Goal: Navigation & Orientation: Find specific page/section

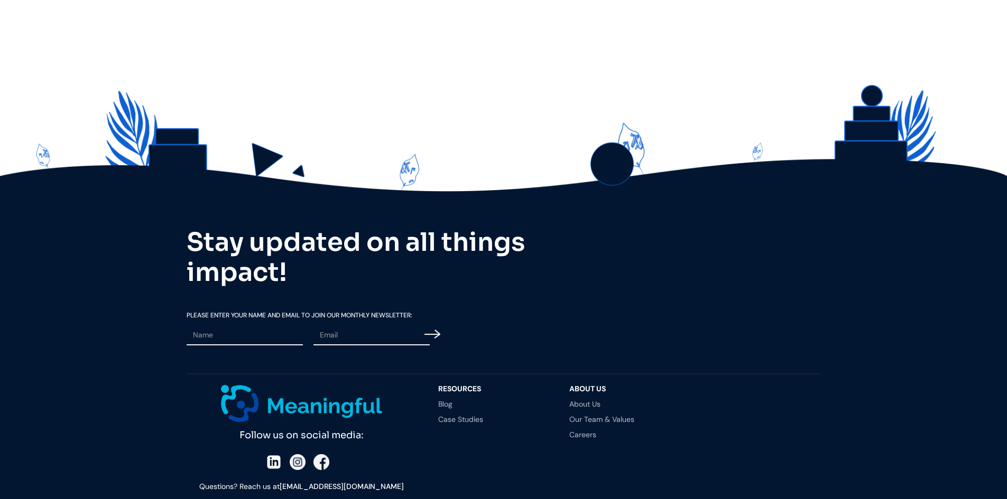
scroll to position [2966, 0]
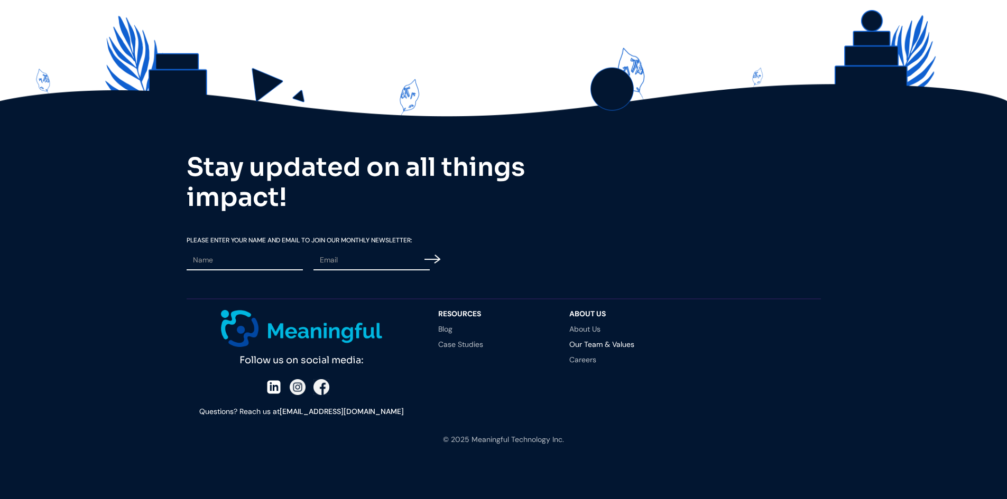
click at [609, 346] on link "Our Team & Values" at bounding box center [624, 344] width 110 height 7
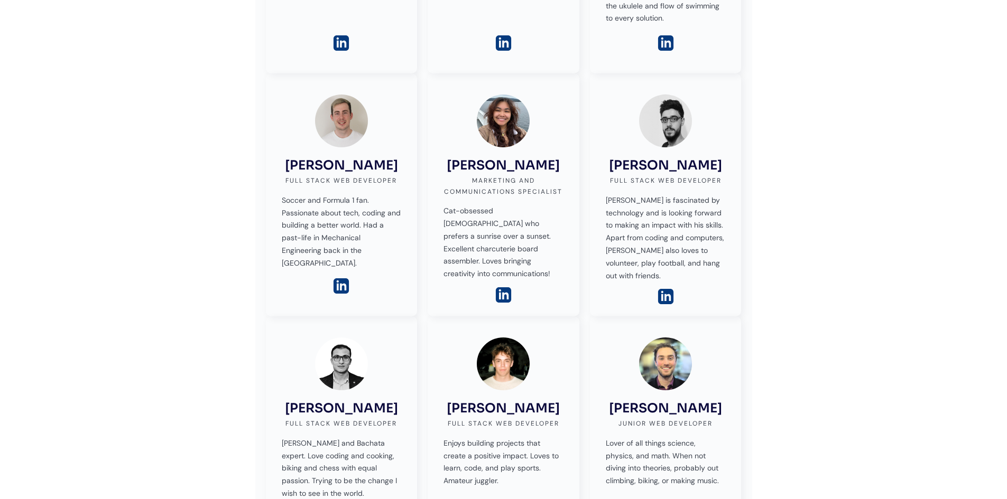
scroll to position [316, 0]
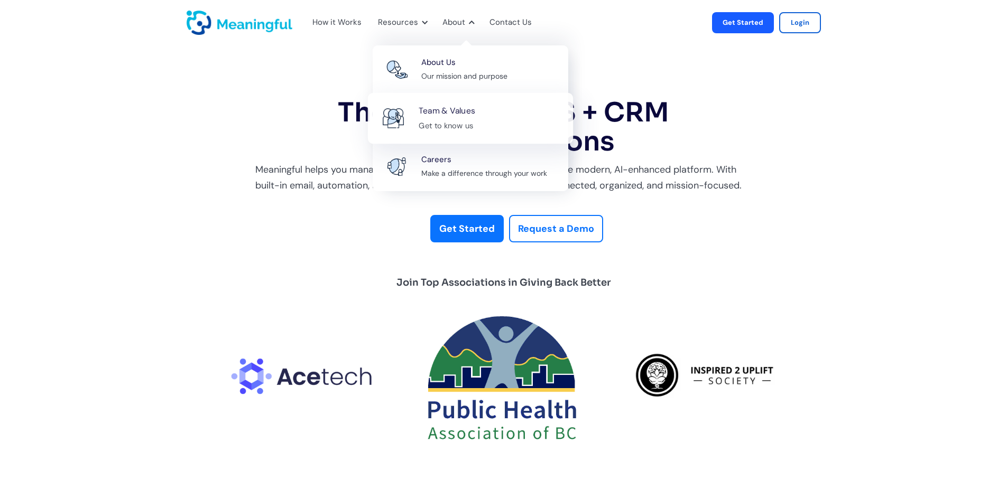
click at [450, 123] on div "Get to know us" at bounding box center [446, 125] width 54 height 13
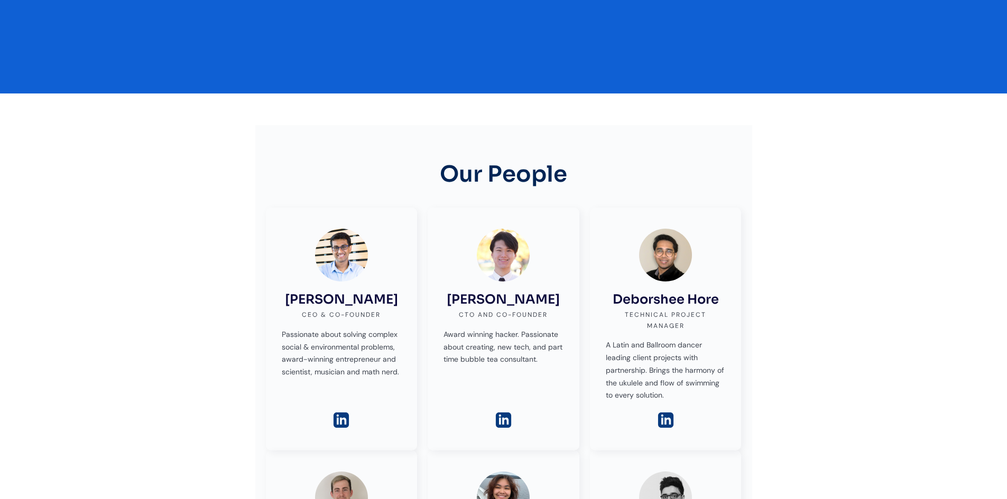
scroll to position [179, 0]
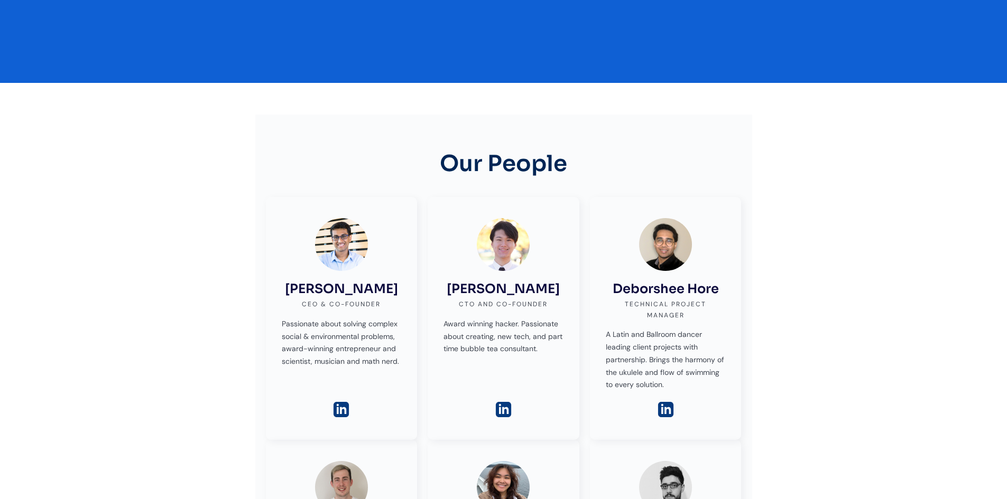
click at [360, 252] on div "[PERSON_NAME] CEO & Co-founder Passionate about solving complex social & enviro…" at bounding box center [342, 293] width 120 height 150
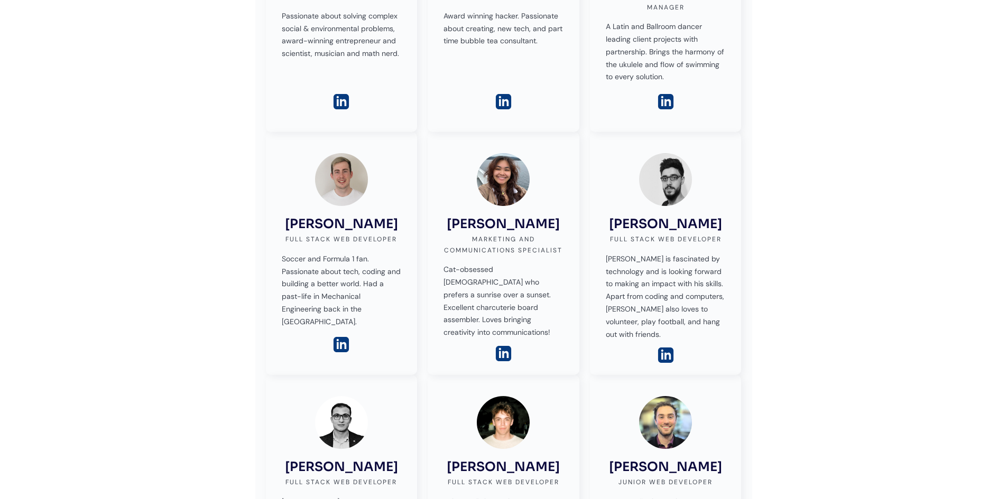
scroll to position [491, 0]
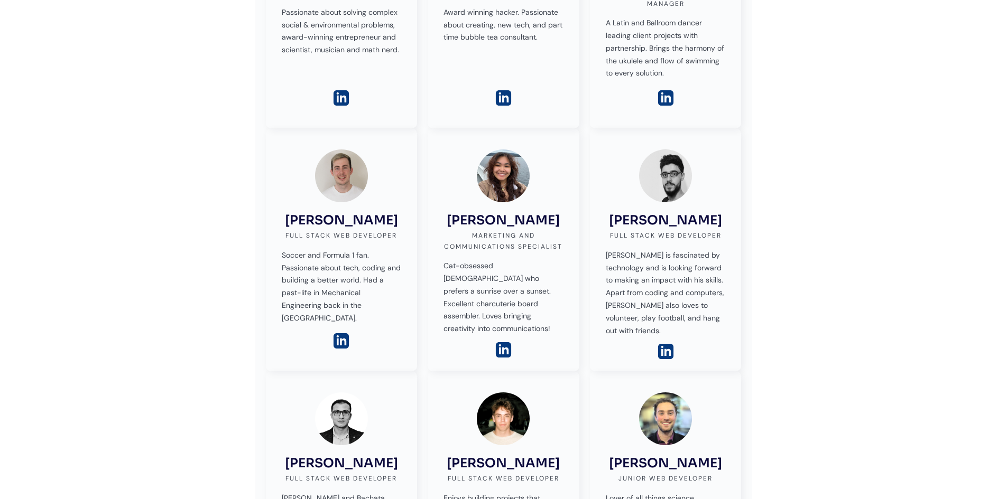
click at [503, 341] on img at bounding box center [503, 350] width 18 height 18
